Goal: Complete application form

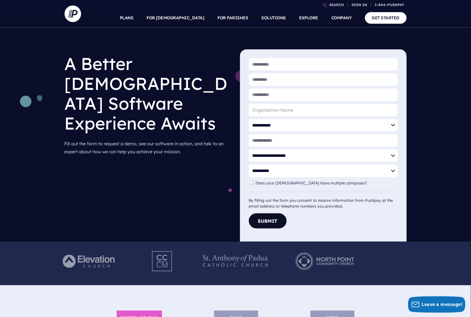
scroll to position [14, 0]
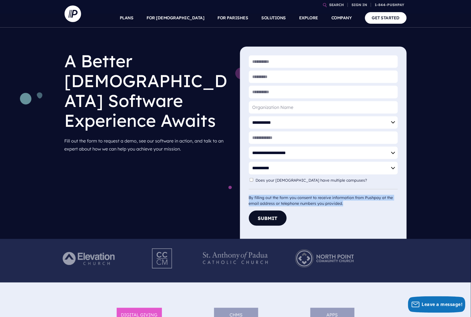
drag, startPoint x: 349, startPoint y: 205, endPoint x: 247, endPoint y: 199, distance: 101.8
click at [247, 199] on div "**********" at bounding box center [324, 140] width 158 height 179
copy div "By filling out the form you consent to receive information from Pushpay at the …"
